Goal: Information Seeking & Learning: Learn about a topic

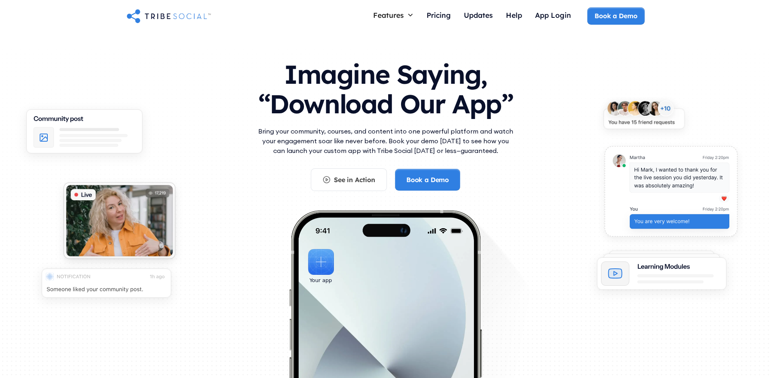
click at [421, 94] on h1 "Imagine Saying, “Download Our App”" at bounding box center [385, 87] width 259 height 72
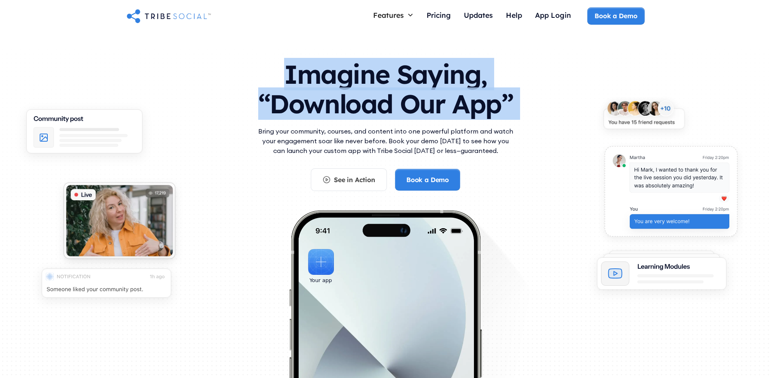
click at [421, 94] on h1 "Imagine Saying, “Download Our App”" at bounding box center [385, 87] width 259 height 72
click at [401, 85] on h1 "Imagine Saying, “Download Our App”" at bounding box center [385, 87] width 259 height 72
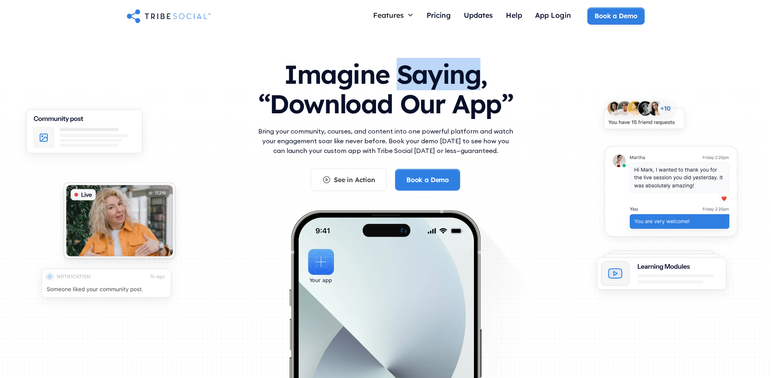
click at [401, 85] on h1 "Imagine Saying, “Download Our App”" at bounding box center [385, 87] width 259 height 72
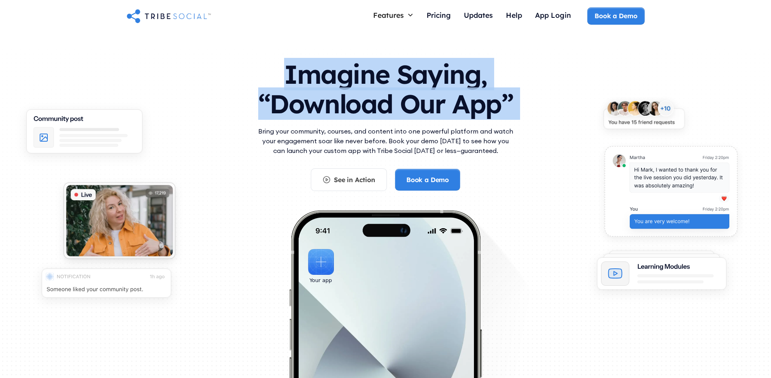
click at [401, 85] on h1 "Imagine Saying, “Download Our App”" at bounding box center [385, 87] width 259 height 72
click at [401, 100] on h1 "Imagine Saying, “Download Our App”" at bounding box center [385, 87] width 259 height 72
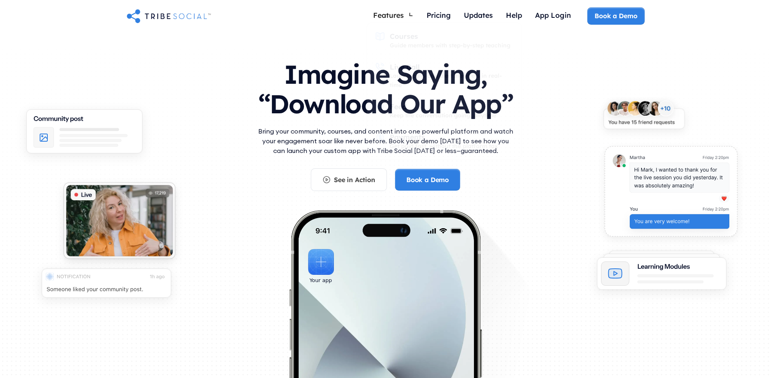
click at [321, 106] on h1 "Imagine Saying, “Download Our App”" at bounding box center [385, 87] width 259 height 72
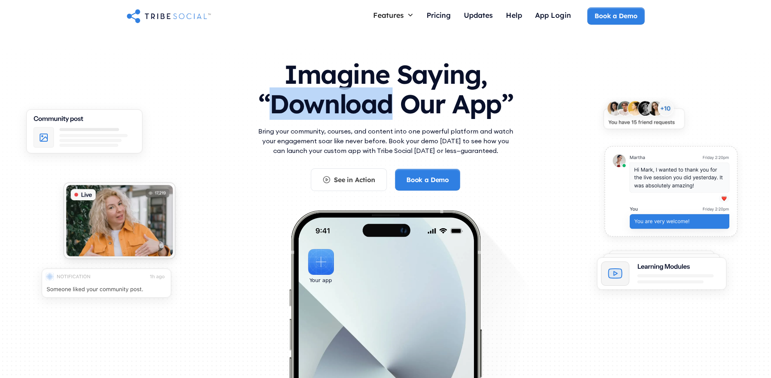
click at [321, 106] on h1 "Imagine Saying, “Download Our App”" at bounding box center [385, 87] width 259 height 72
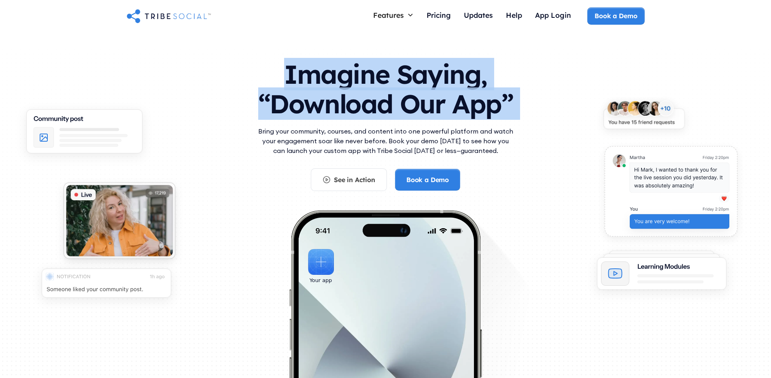
click at [321, 106] on h1 "Imagine Saying, “Download Our App”" at bounding box center [385, 87] width 259 height 72
click at [340, 105] on h1 "Imagine Saying, “Download Our App”" at bounding box center [385, 87] width 259 height 72
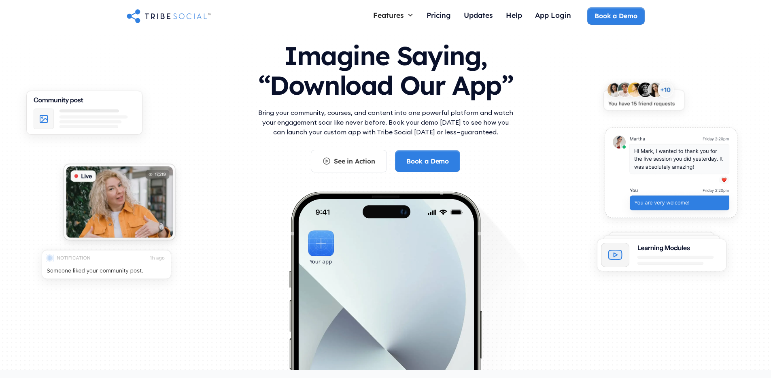
scroll to position [20, 0]
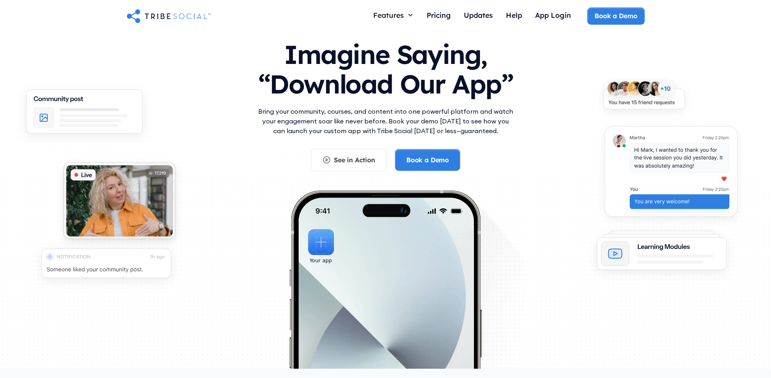
click at [340, 108] on p "Bring your community, courses, and content into one powerful platform and watch…" at bounding box center [385, 120] width 259 height 29
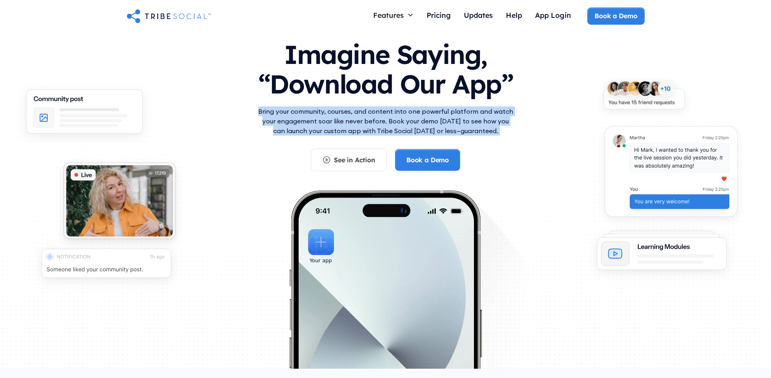
click at [340, 108] on p "Bring your community, courses, and content into one powerful platform and watch…" at bounding box center [385, 120] width 259 height 29
click at [351, 108] on p "Bring your community, courses, and content into one powerful platform and watch…" at bounding box center [385, 120] width 259 height 29
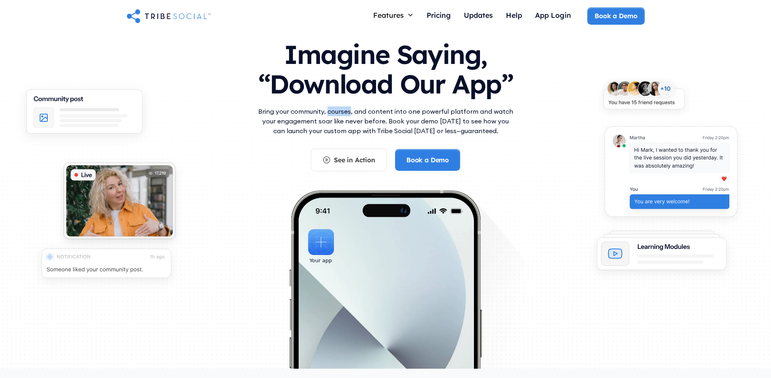
click at [351, 108] on p "Bring your community, courses, and content into one powerful platform and watch…" at bounding box center [385, 120] width 259 height 29
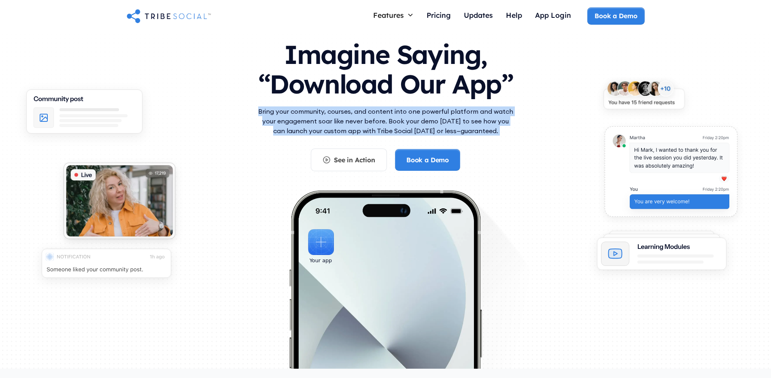
click at [351, 108] on p "Bring your community, courses, and content into one powerful platform and watch…" at bounding box center [385, 120] width 259 height 29
click at [366, 108] on p "Bring your community, courses, and content into one powerful platform and watch…" at bounding box center [385, 120] width 259 height 29
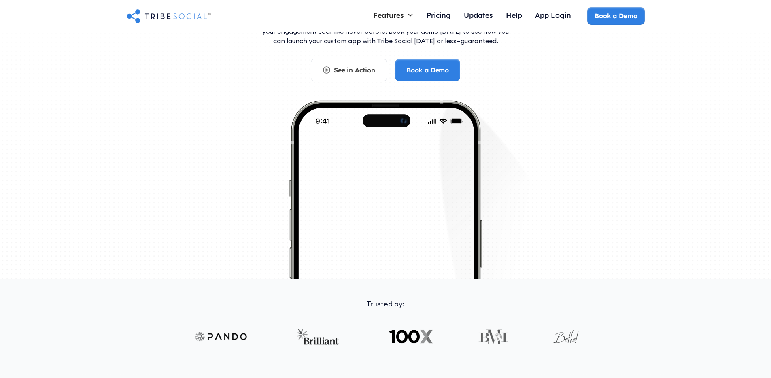
scroll to position [0, 0]
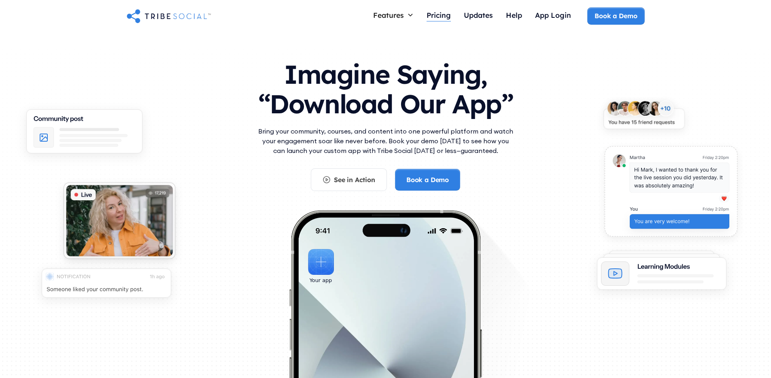
click at [434, 17] on div "Pricing" at bounding box center [439, 15] width 24 height 9
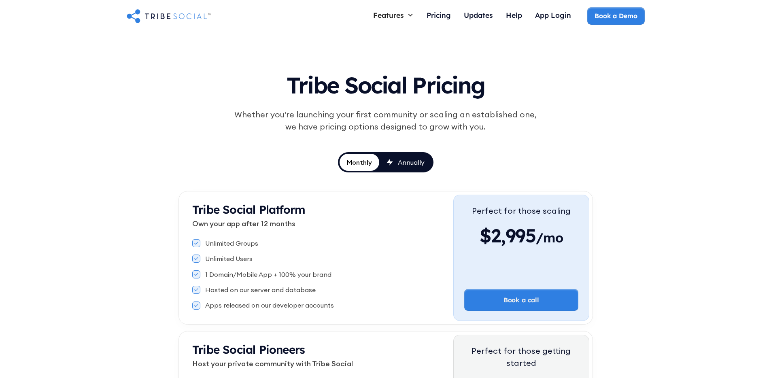
click at [404, 160] on div "Annually" at bounding box center [411, 162] width 27 height 9
click at [367, 166] on div "Monthly" at bounding box center [359, 162] width 26 height 9
click at [414, 170] on link "Annually" at bounding box center [405, 162] width 53 height 17
click at [432, 89] on h1 "Tribe Social Pricing" at bounding box center [386, 83] width 376 height 37
